Goal: Task Accomplishment & Management: Manage account settings

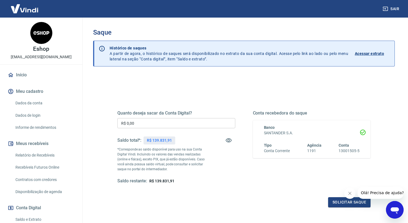
click at [161, 120] on input "R$ 0,00" at bounding box center [176, 123] width 118 height 10
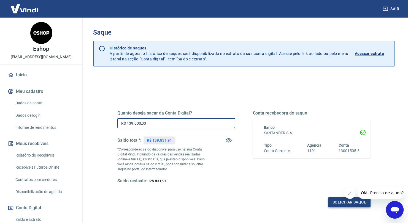
type input "R$ 139.000,00"
click at [329, 207] on button "Solicitar saque" at bounding box center [349, 203] width 42 height 10
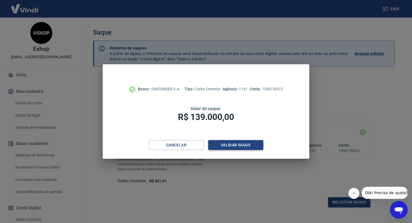
click at [238, 148] on button "Validar saque" at bounding box center [235, 145] width 55 height 10
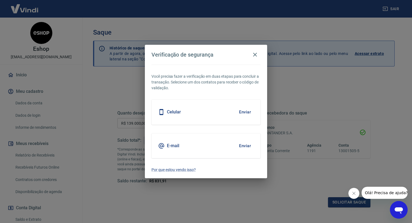
click at [229, 113] on div "Celular Enviar" at bounding box center [205, 112] width 109 height 25
click at [248, 110] on button "Enviar" at bounding box center [245, 112] width 18 height 12
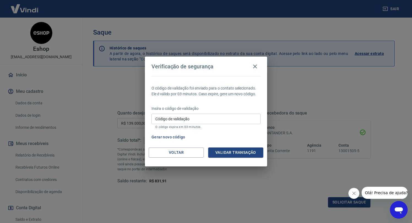
click at [206, 119] on input "Código de validação" at bounding box center [205, 119] width 109 height 10
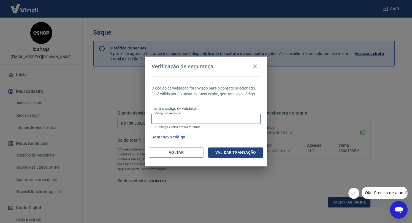
click at [251, 135] on div "Gerar novo código" at bounding box center [204, 137] width 111 height 10
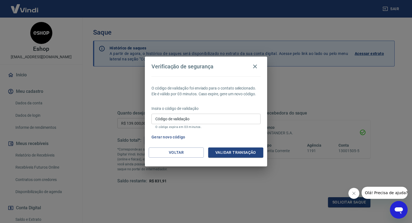
click at [171, 137] on button "Gerar novo código" at bounding box center [168, 137] width 38 height 10
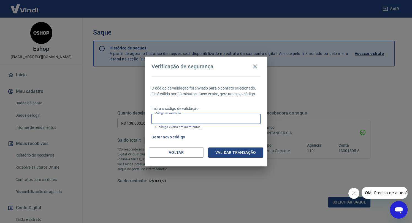
click at [200, 120] on input "Código de validação" at bounding box center [205, 119] width 109 height 10
click at [171, 138] on button "Gerar novo código" at bounding box center [168, 137] width 38 height 10
click at [184, 114] on input "Código de validação" at bounding box center [205, 119] width 109 height 10
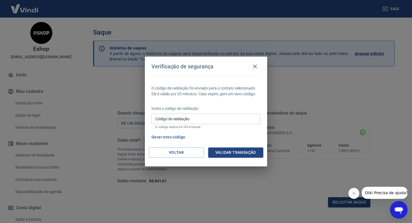
click at [243, 132] on div "O código de validação foi enviado para o contato selecionado. Ele é válido por …" at bounding box center [206, 112] width 122 height 71
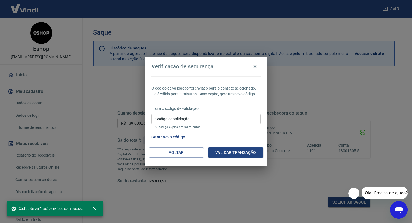
click at [188, 122] on input "Código de validação" at bounding box center [205, 119] width 109 height 10
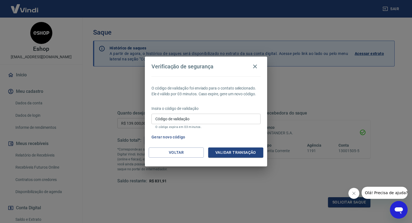
click at [232, 125] on div "Código de validação Código de validação O código expira em 03 minutos." at bounding box center [205, 121] width 109 height 15
click at [231, 133] on div "Gerar novo código" at bounding box center [204, 137] width 111 height 10
click at [177, 154] on button "Voltar" at bounding box center [176, 153] width 55 height 10
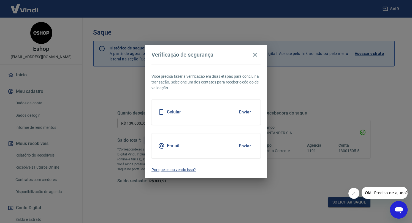
click at [247, 117] on button "Enviar" at bounding box center [245, 112] width 18 height 12
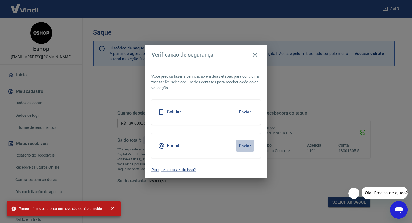
click at [246, 146] on button "Enviar" at bounding box center [245, 146] width 18 height 12
click at [257, 54] on icon "button" at bounding box center [255, 54] width 7 height 7
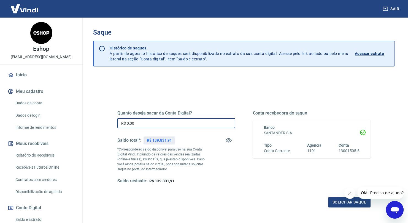
click at [156, 124] on input "R$ 0,00" at bounding box center [176, 123] width 118 height 10
type input "R$ 138.000,00"
click at [332, 203] on button "Solicitar saque" at bounding box center [349, 203] width 42 height 10
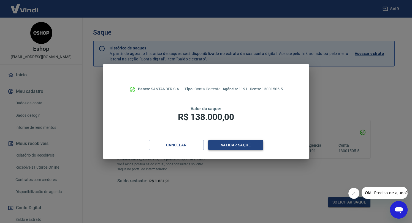
click at [236, 146] on button "Validar saque" at bounding box center [235, 145] width 55 height 10
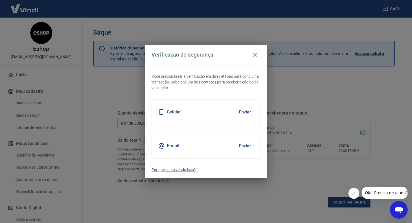
click at [246, 113] on button "Enviar" at bounding box center [245, 112] width 18 height 12
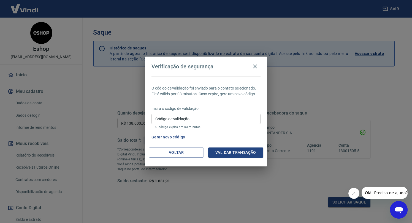
click at [217, 118] on input "Código de validação" at bounding box center [205, 119] width 109 height 10
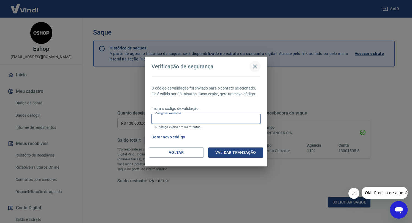
click at [253, 66] on icon "button" at bounding box center [255, 66] width 7 height 7
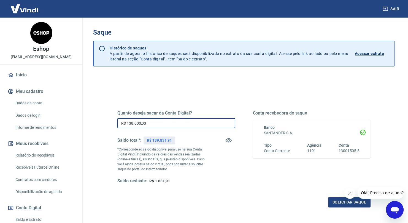
drag, startPoint x: 172, startPoint y: 124, endPoint x: 58, endPoint y: 110, distance: 114.5
click at [59, 111] on div "Sair Eshop vendas@eshop.com.br Início Meu cadastro Dados da conta Dados de logi…" at bounding box center [204, 111] width 408 height 223
type input "R$ 135.000,00"
click at [331, 205] on button "Solicitar saque" at bounding box center [349, 203] width 42 height 10
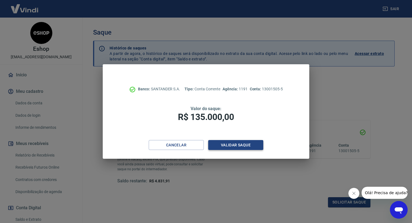
click at [230, 144] on button "Validar saque" at bounding box center [235, 145] width 55 height 10
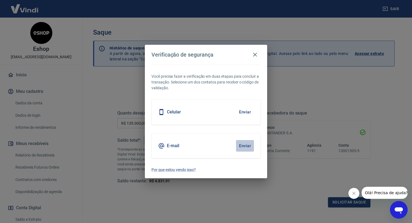
click at [246, 146] on button "Enviar" at bounding box center [245, 146] width 18 height 12
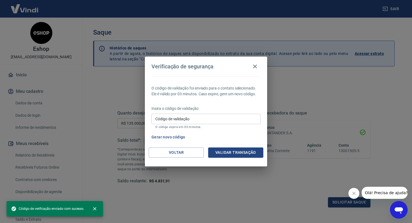
click at [222, 122] on input "Código de validação" at bounding box center [205, 119] width 109 height 10
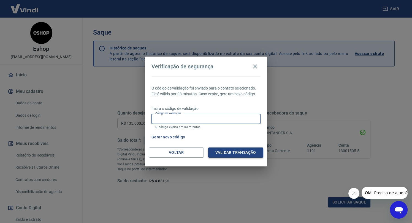
paste input "125516"
type input "125516"
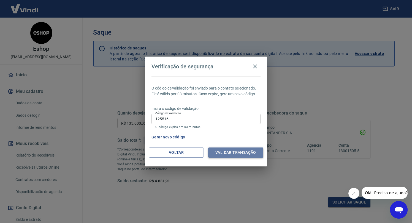
click at [249, 156] on button "Validar transação" at bounding box center [235, 153] width 55 height 10
